Goal: Task Accomplishment & Management: Manage account settings

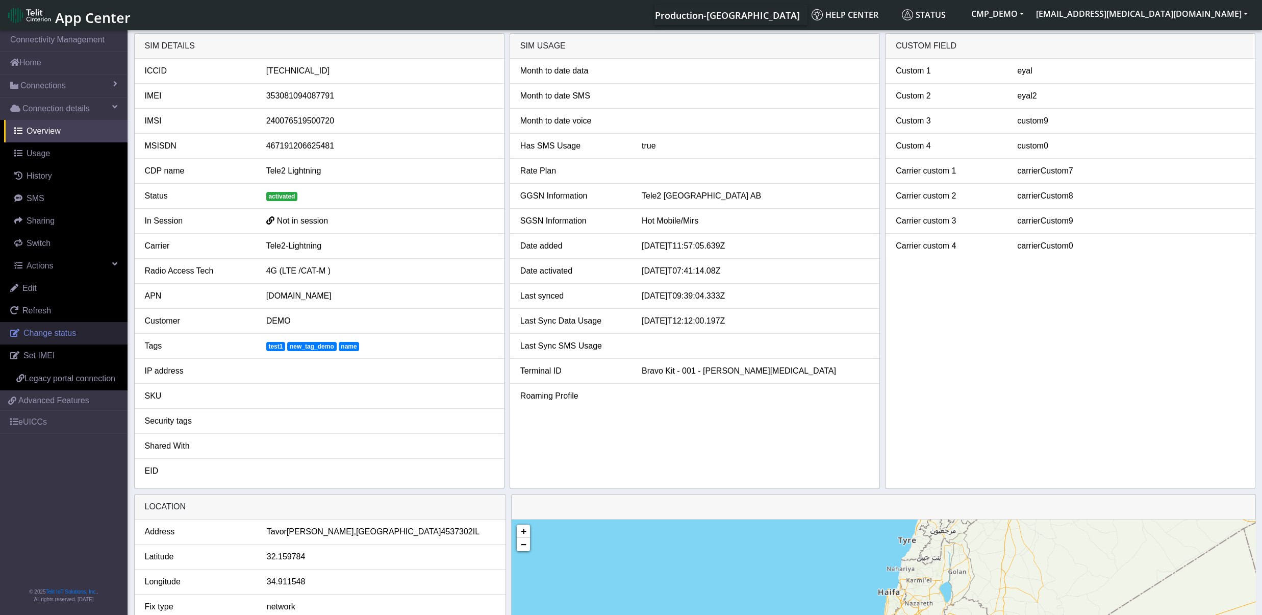
click at [56, 332] on span "Change status" at bounding box center [49, 333] width 53 height 9
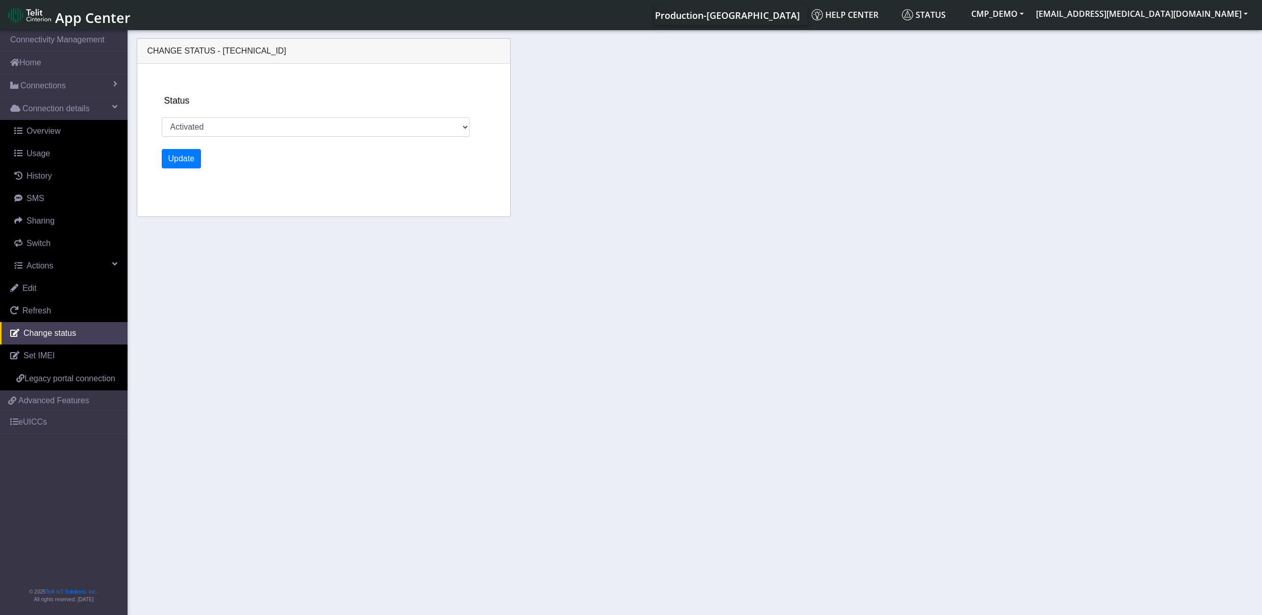
click at [371, 106] on div "Status Activated Ready Deactivated Inventory Retired" at bounding box center [333, 115] width 342 height 43
click at [162, 117] on select "Activated Ready Deactivated Inventory Retired" at bounding box center [316, 126] width 308 height 19
click at [269, 93] on div "Status Activated Ready Deactivated Inventory Retired Update" at bounding box center [333, 140] width 350 height 153
click at [162, 117] on select "Activated Ready Deactivated Inventory Retired" at bounding box center [316, 126] width 308 height 19
click at [306, 82] on div "Status Activated Ready Deactivated Inventory Retired Update" at bounding box center [333, 140] width 350 height 153
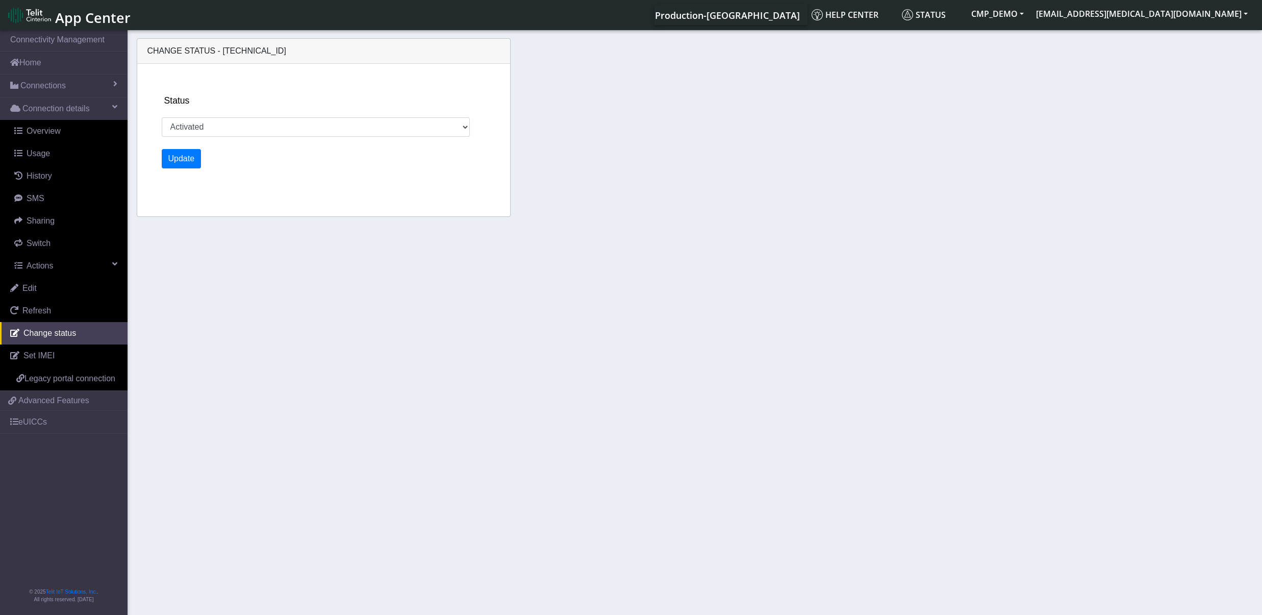
drag, startPoint x: 310, startPoint y: 54, endPoint x: 215, endPoint y: 53, distance: 95.4
click at [215, 53] on div "Change status - [TECHNICAL_ID]" at bounding box center [323, 51] width 373 height 25
copy span "[TECHNICAL_ID]"
click at [162, 117] on select "Activated Ready Deactivated Inventory Retired" at bounding box center [316, 126] width 308 height 19
select select "inventory"
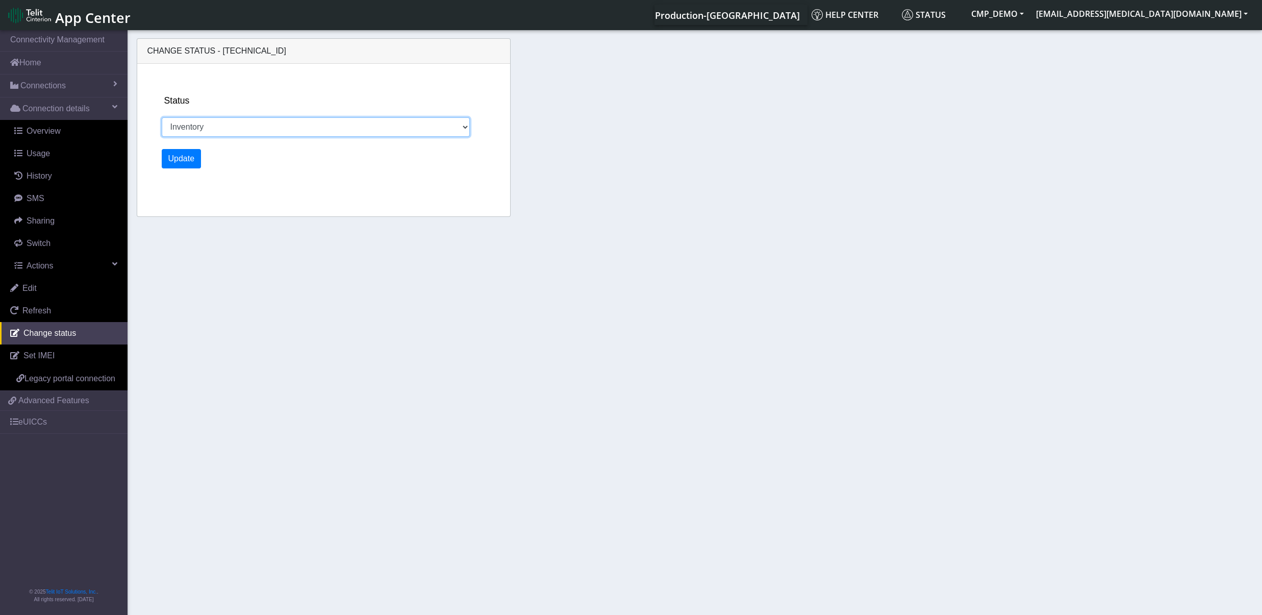
click option "Inventory" at bounding box center [0, 0] width 0 height 0
click at [189, 152] on button "Update" at bounding box center [182, 158] width 40 height 19
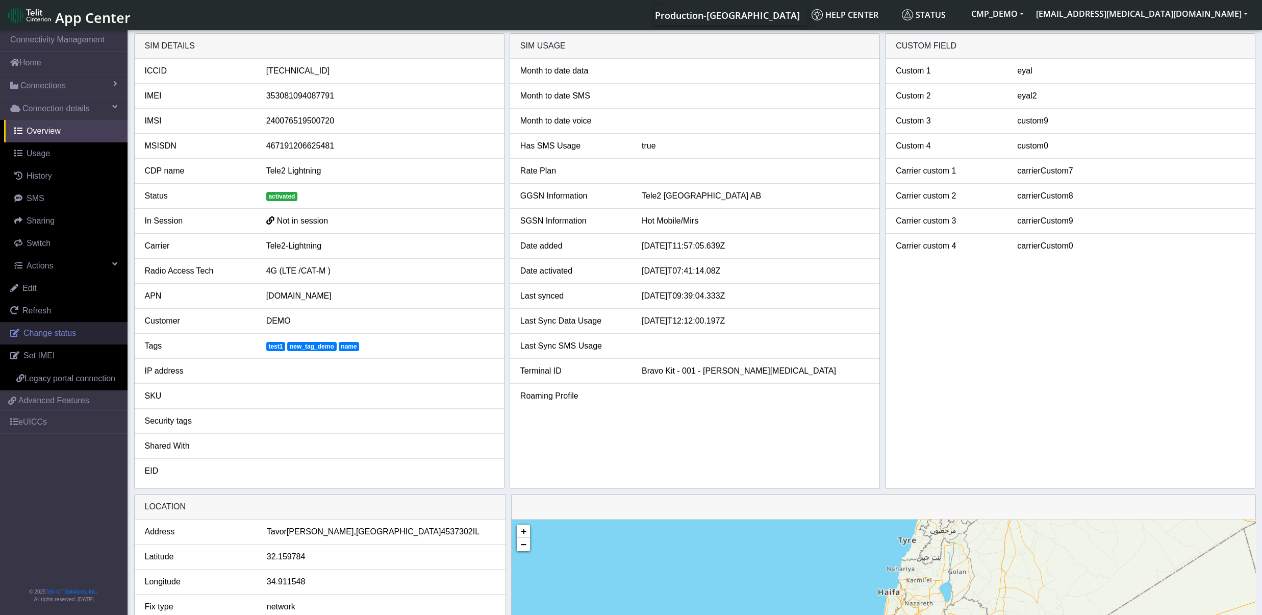
click at [44, 336] on span "Change status" at bounding box center [49, 333] width 53 height 9
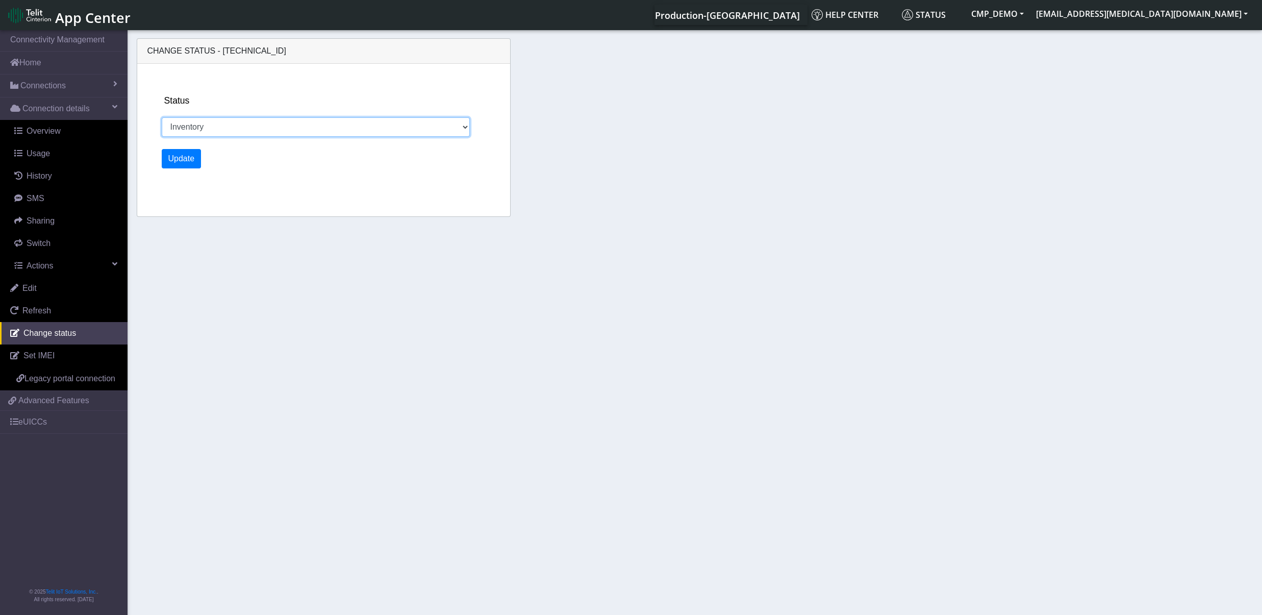
click at [162, 117] on select "Activated Ready Deactivated Inventory Retired" at bounding box center [316, 126] width 308 height 19
select select "activated"
click option "Activated" at bounding box center [0, 0] width 0 height 0
click at [191, 157] on button "Update" at bounding box center [182, 158] width 40 height 19
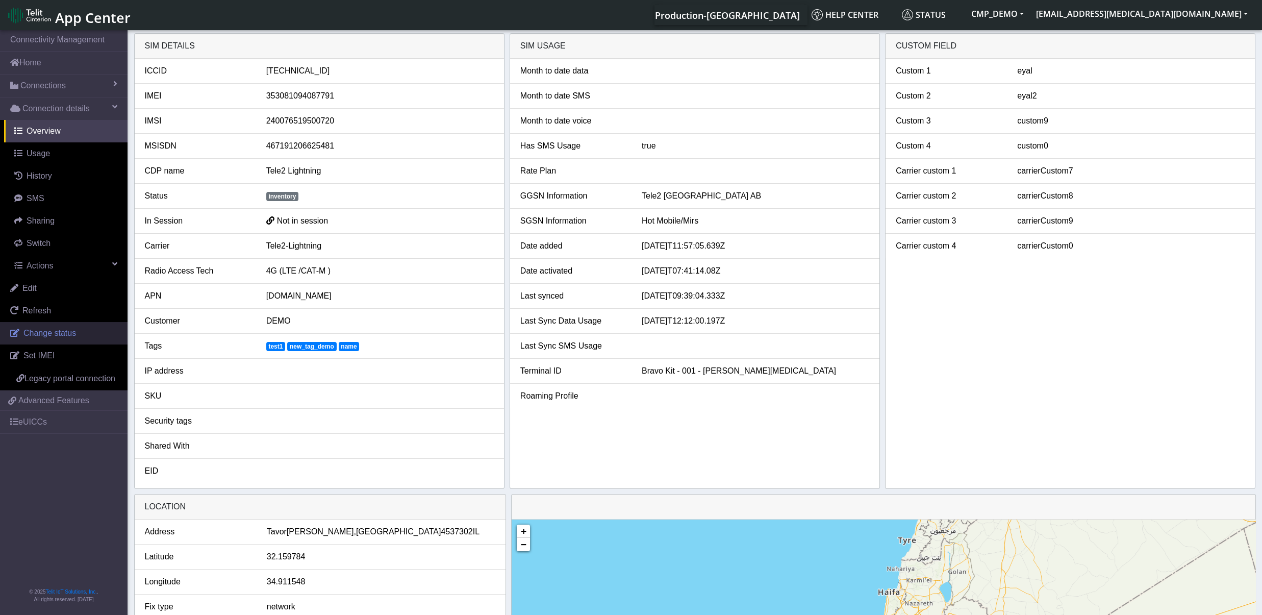
click at [49, 336] on span "Change status" at bounding box center [49, 333] width 53 height 9
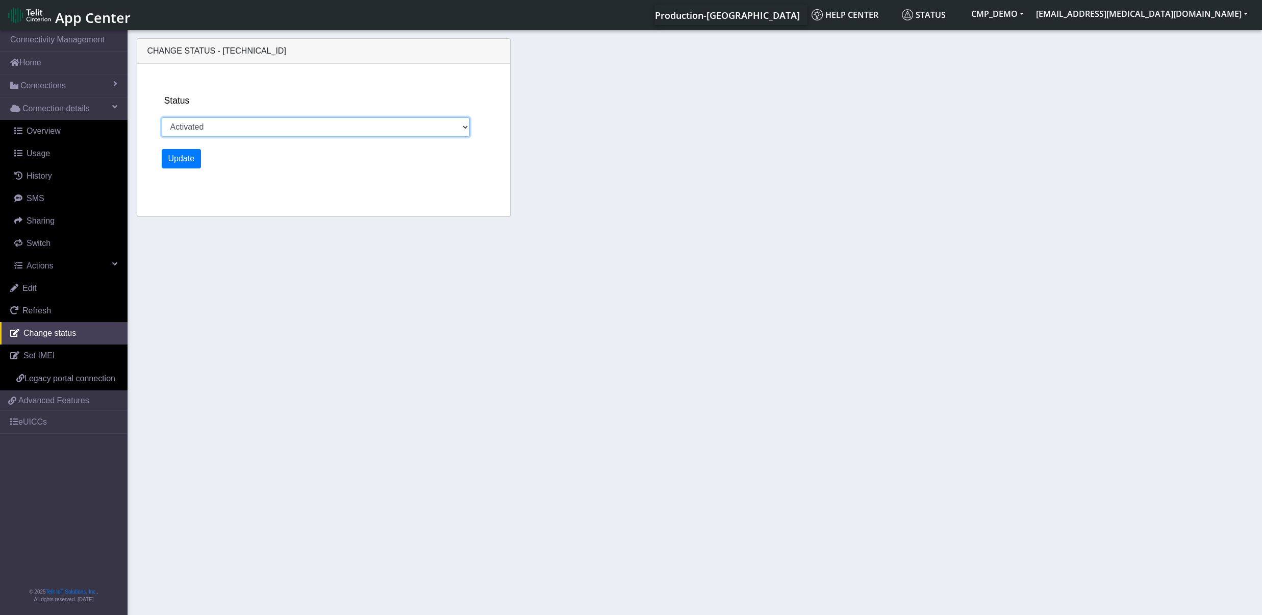
click at [162, 117] on select "Activated Ready Deactivated Inventory Retired" at bounding box center [316, 126] width 308 height 19
select select "ready"
click option "Ready" at bounding box center [0, 0] width 0 height 0
click at [185, 165] on button "Update" at bounding box center [182, 158] width 40 height 19
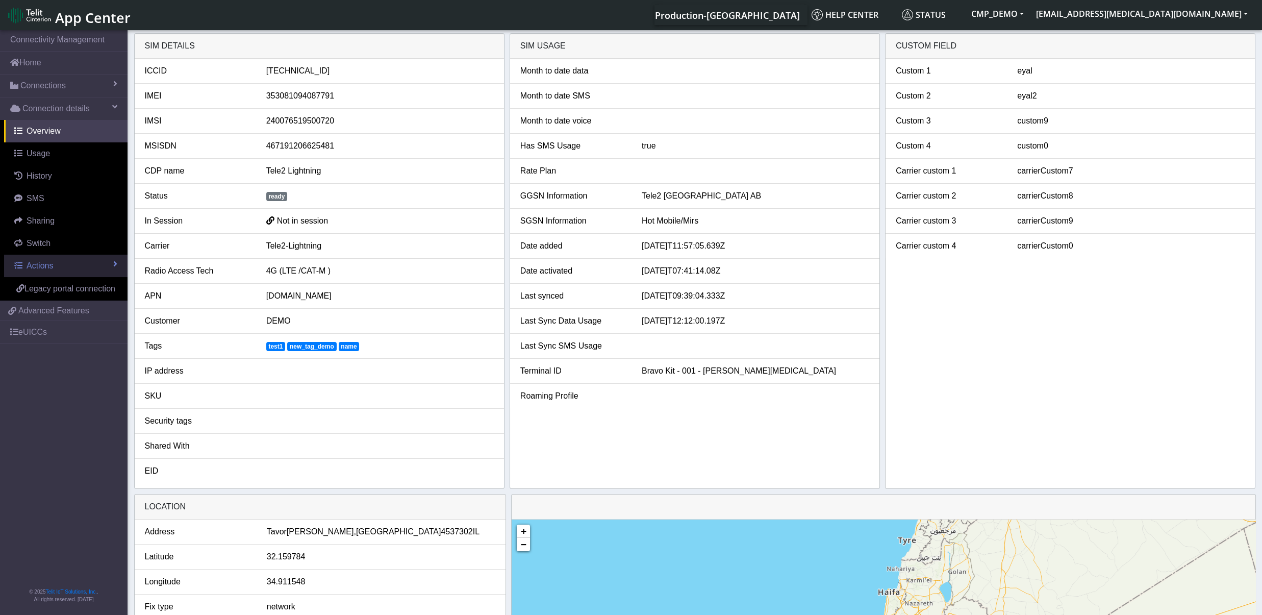
click at [63, 266] on link "Actions" at bounding box center [65, 266] width 123 height 22
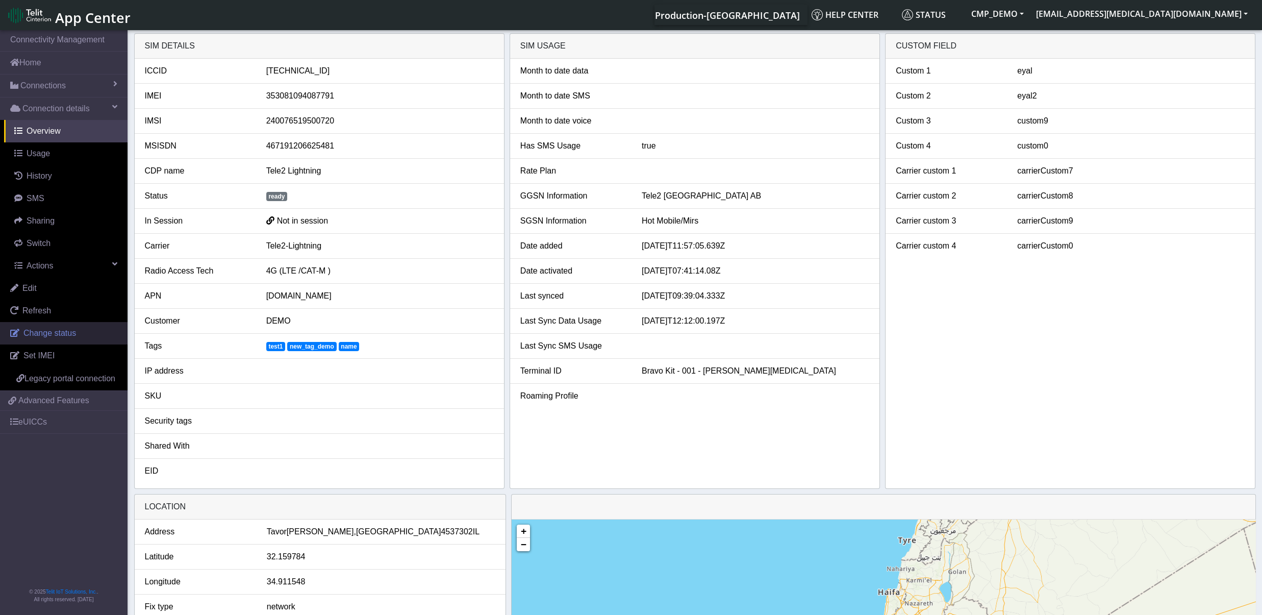
click at [60, 333] on span "Change status" at bounding box center [49, 333] width 53 height 9
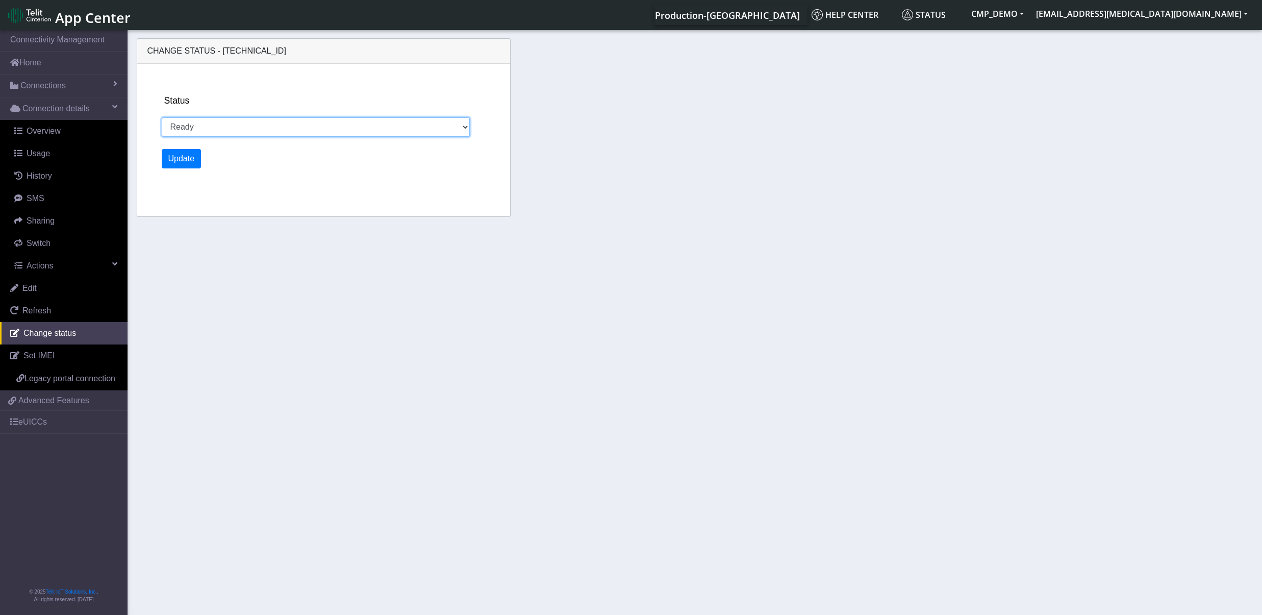
click at [162, 117] on select "Activated Ready Deactivated Inventory Retired" at bounding box center [316, 126] width 308 height 19
select select "retired"
click option "Retired" at bounding box center [0, 0] width 0 height 0
click at [190, 152] on button "Update" at bounding box center [182, 158] width 40 height 19
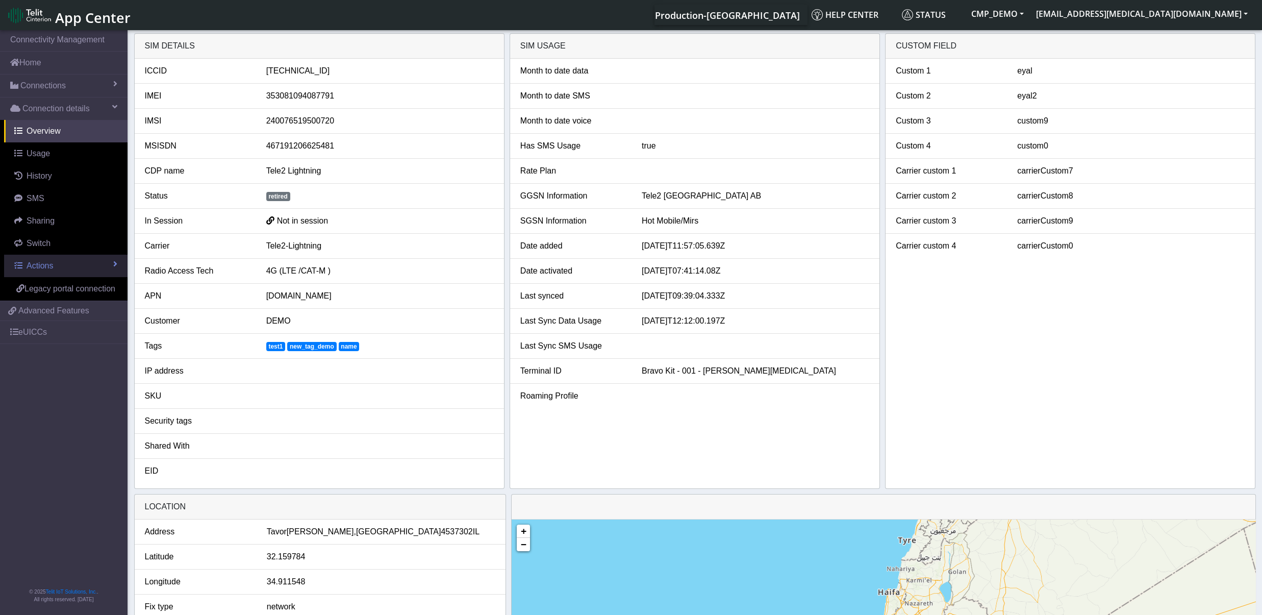
click at [49, 269] on span "Actions" at bounding box center [40, 265] width 27 height 9
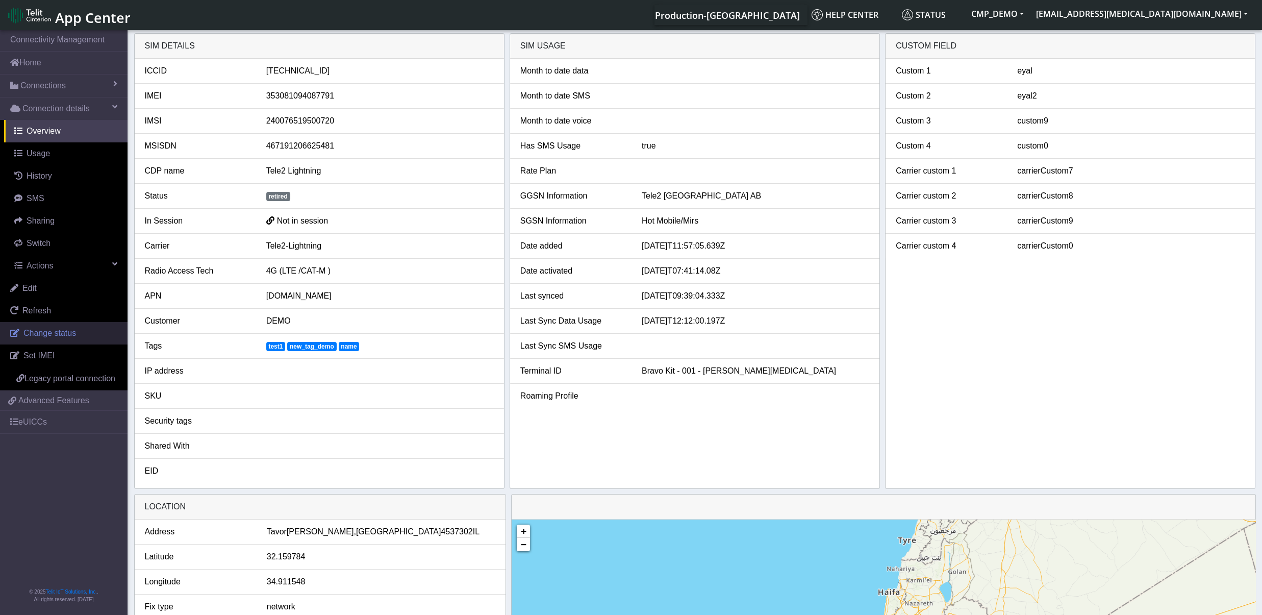
click at [51, 334] on span "Change status" at bounding box center [49, 333] width 53 height 9
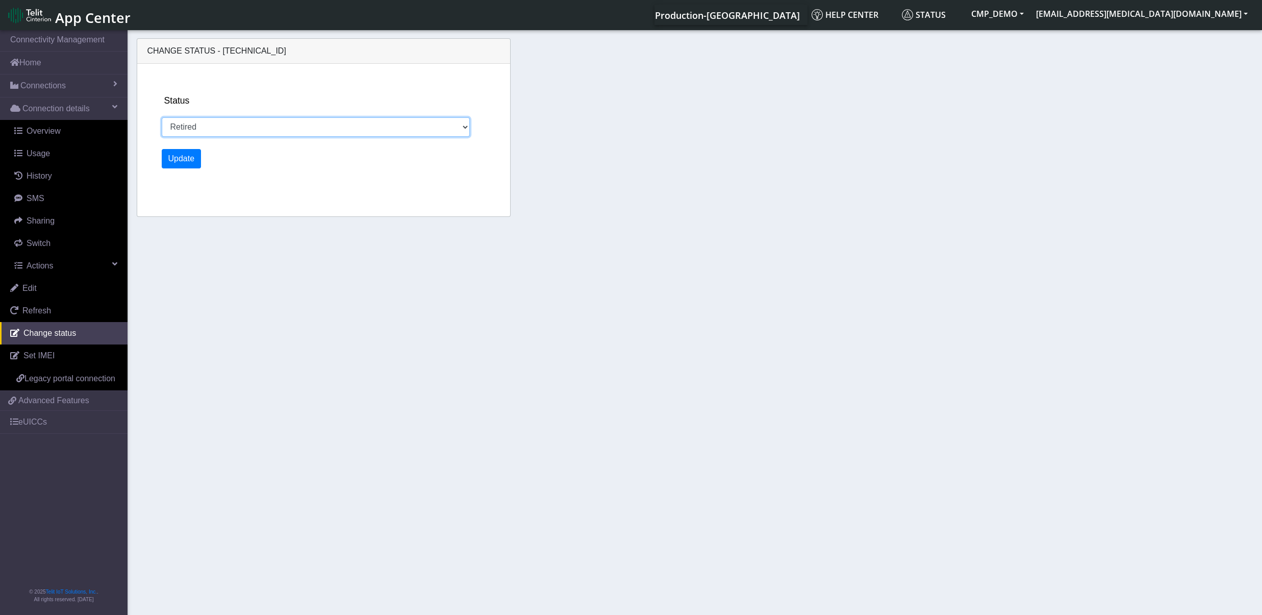
click at [162, 117] on select "Activated Ready Deactivated Inventory Retired" at bounding box center [316, 126] width 308 height 19
select select "activated"
click option "Activated" at bounding box center [0, 0] width 0 height 0
click at [191, 160] on button "Update" at bounding box center [182, 158] width 40 height 19
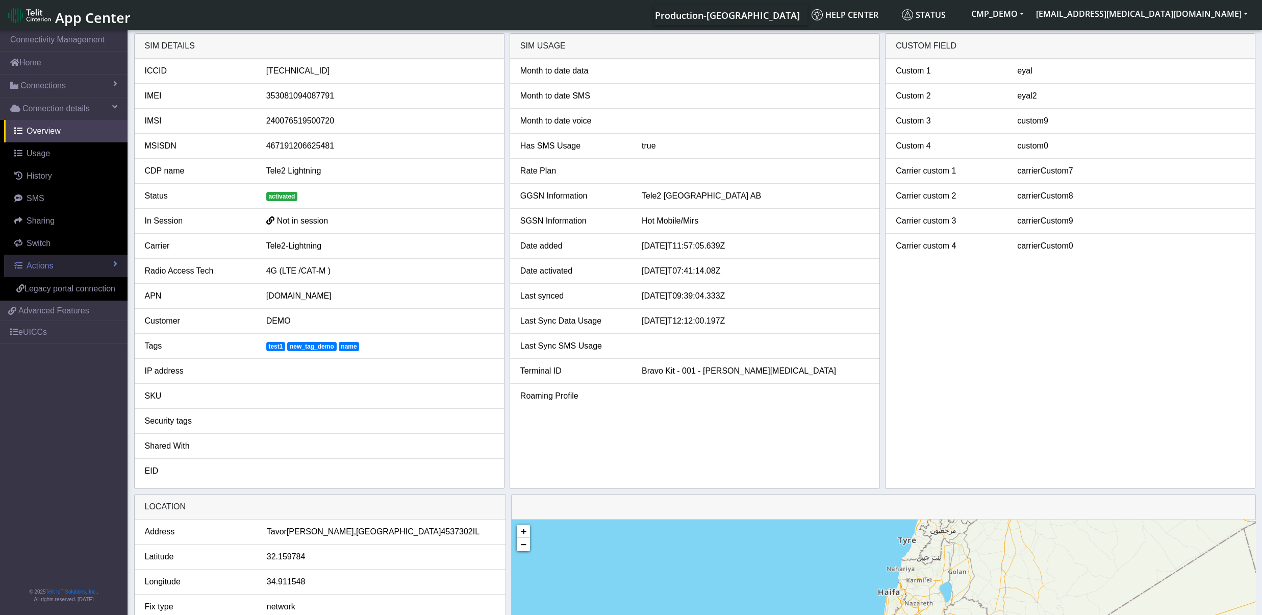
click at [64, 269] on link "Actions" at bounding box center [65, 266] width 123 height 22
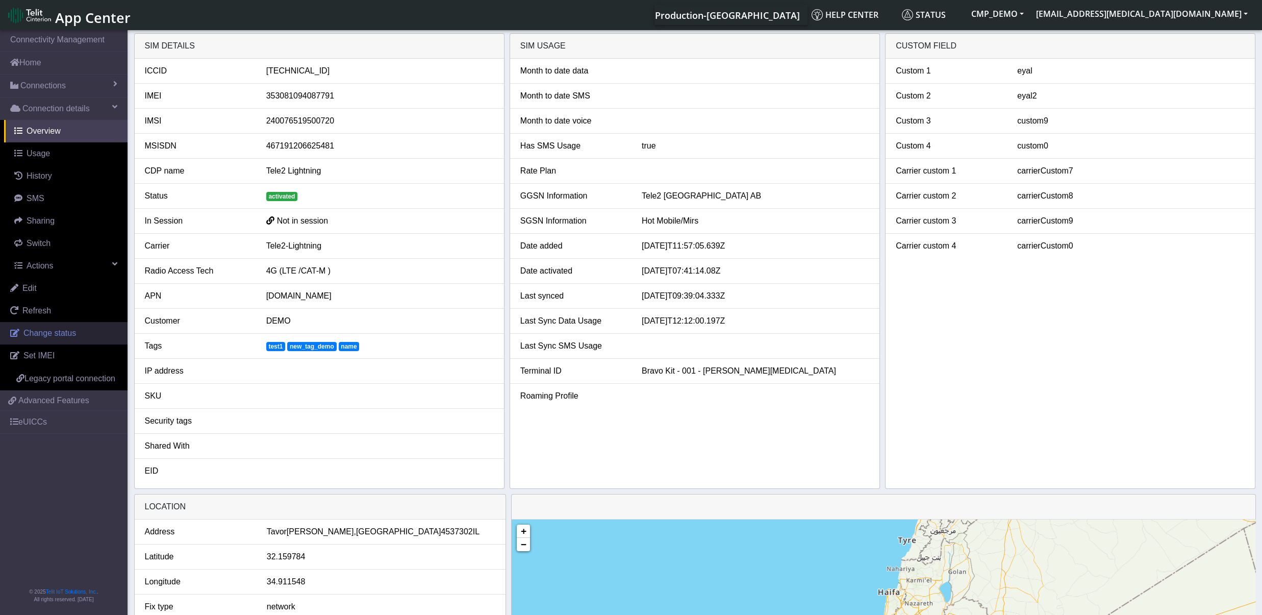
click at [62, 336] on span "Change status" at bounding box center [49, 333] width 53 height 9
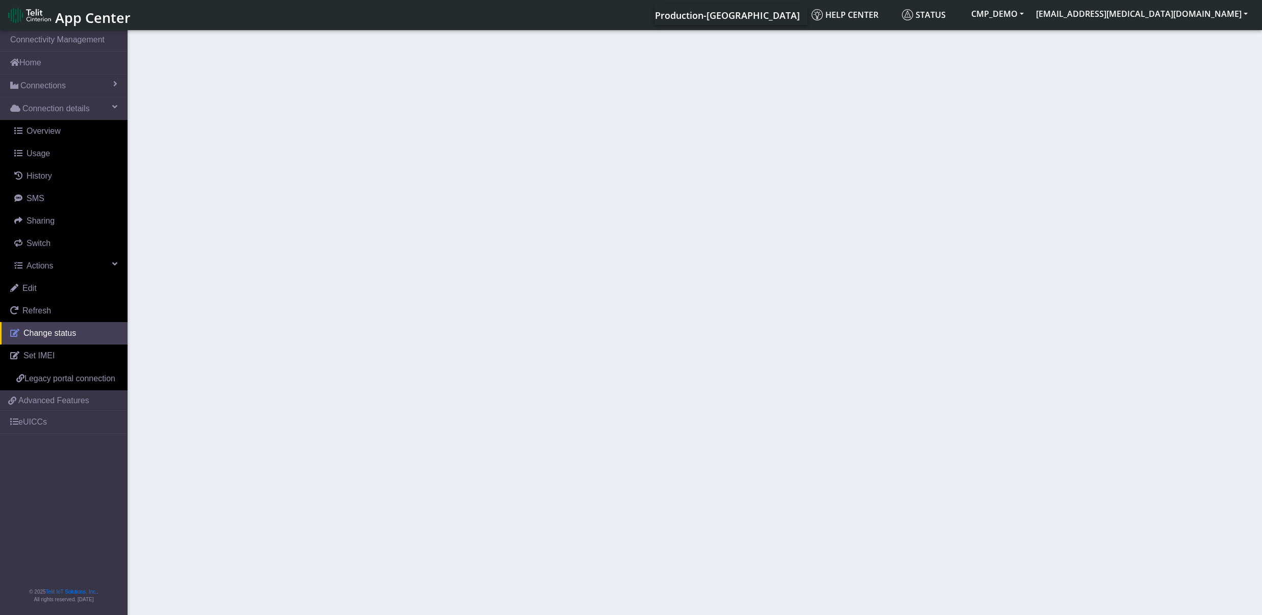
select select "activated"
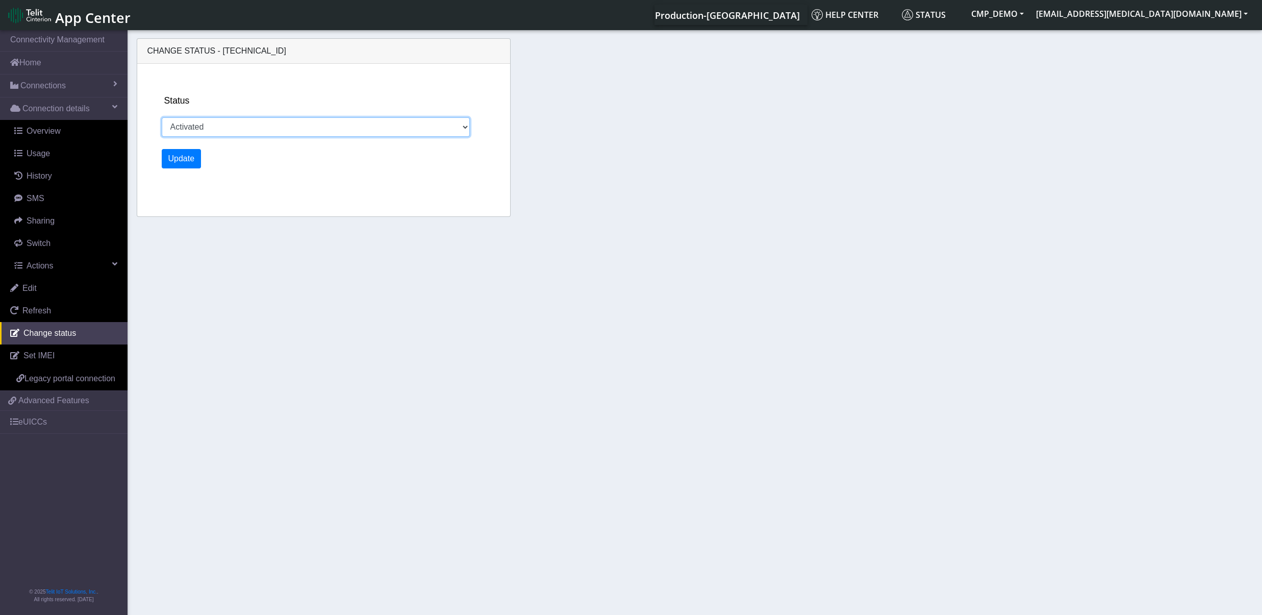
click at [162, 117] on select "Activated Ready Deactivated Inventory Retired" at bounding box center [316, 126] width 308 height 19
click at [598, 84] on div "Change status - [TECHNICAL_ID] Status Activated Ready Deactivated Inventory Ret…" at bounding box center [695, 129] width 1122 height 192
click at [162, 117] on select "Activated Ready Deactivated Inventory Retired" at bounding box center [316, 126] width 308 height 19
click at [489, 179] on div "Status Activated Ready Deactivated Inventory Retired Update" at bounding box center [333, 140] width 350 height 153
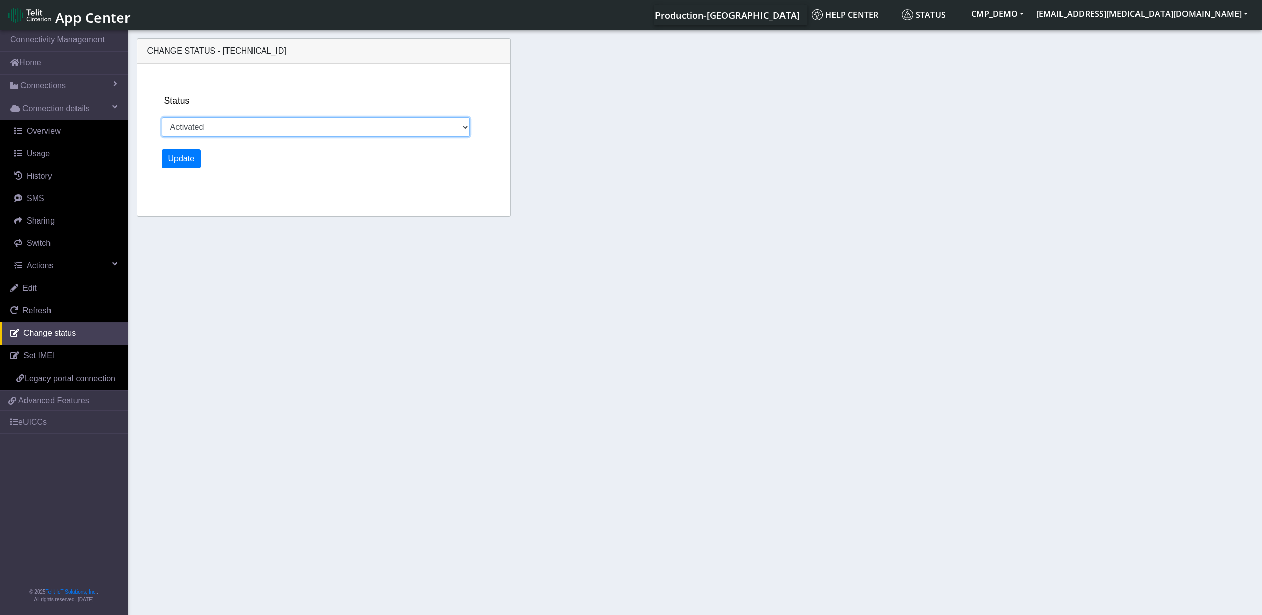
click at [162, 117] on select "Activated Ready Deactivated Inventory Retired" at bounding box center [316, 126] width 308 height 19
drag, startPoint x: 458, startPoint y: 117, endPoint x: 463, endPoint y: 124, distance: 8.5
click at [463, 120] on div "Status Activated Ready Deactivated Inventory Retired" at bounding box center [333, 115] width 342 height 43
click at [162, 117] on select "Activated Ready Deactivated Inventory Retired" at bounding box center [316, 126] width 308 height 19
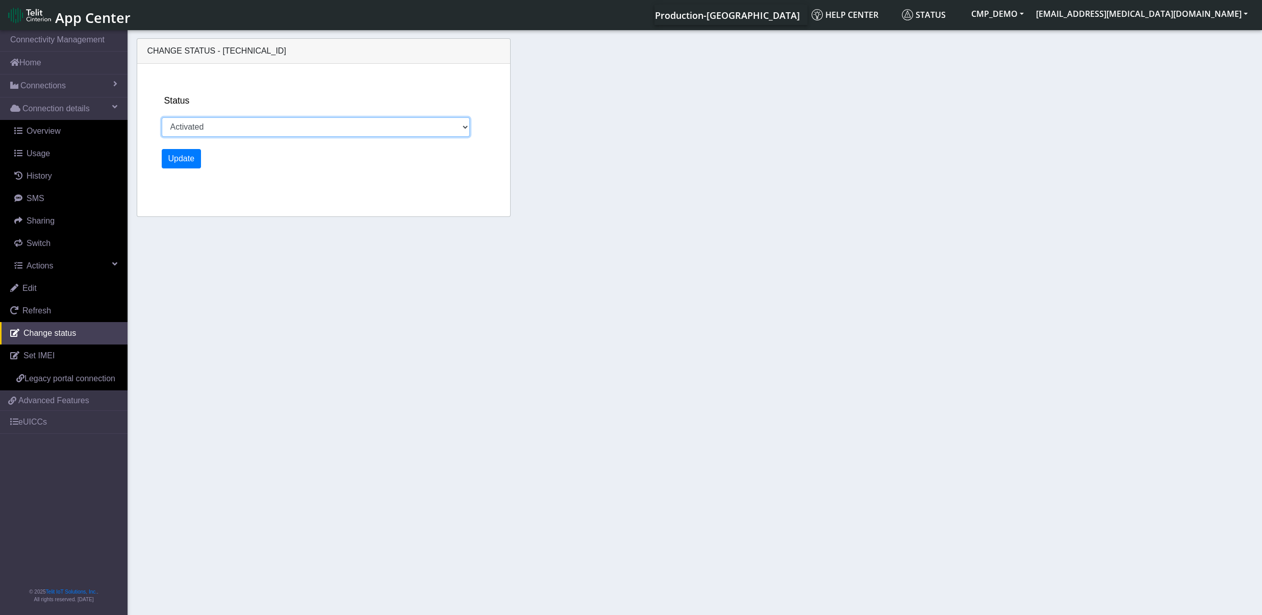
click at [162, 117] on select "Activated Ready Deactivated Inventory Retired" at bounding box center [316, 126] width 308 height 19
